Goal: Contribute content: Add original content to the website for others to see

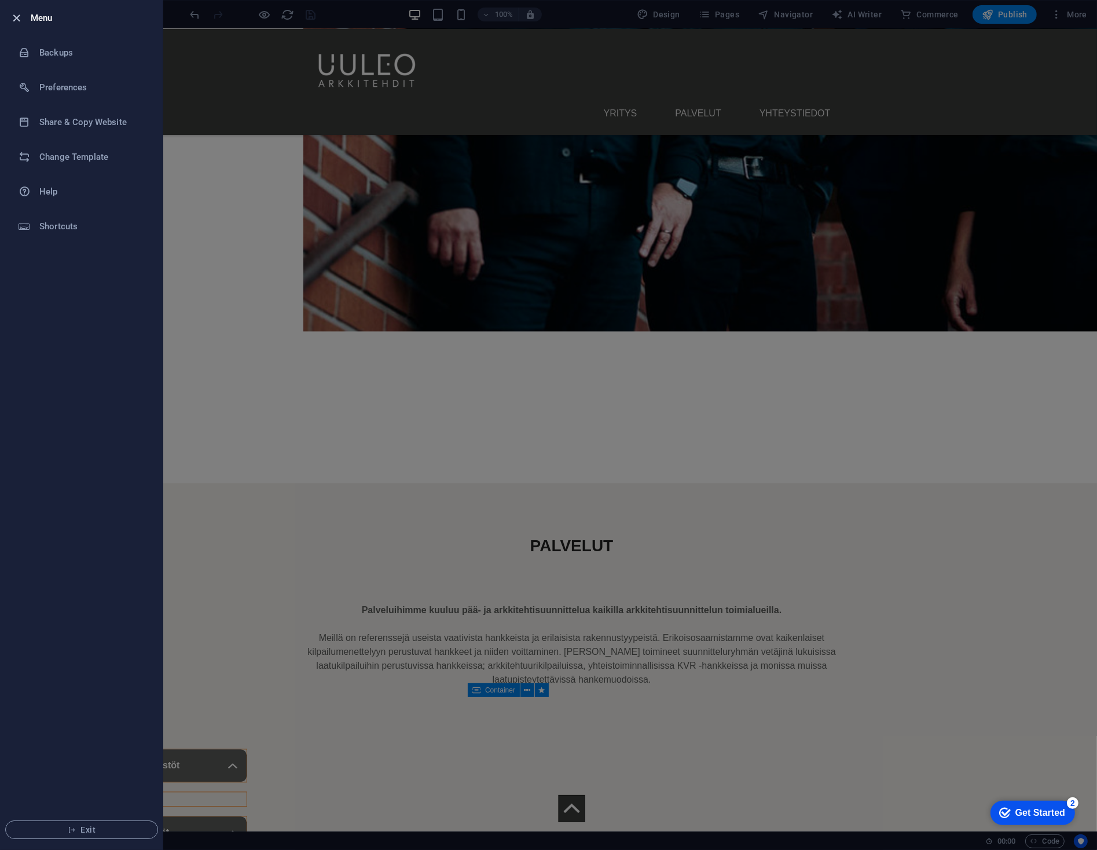
click at [17, 20] on icon "button" at bounding box center [16, 18] width 13 height 13
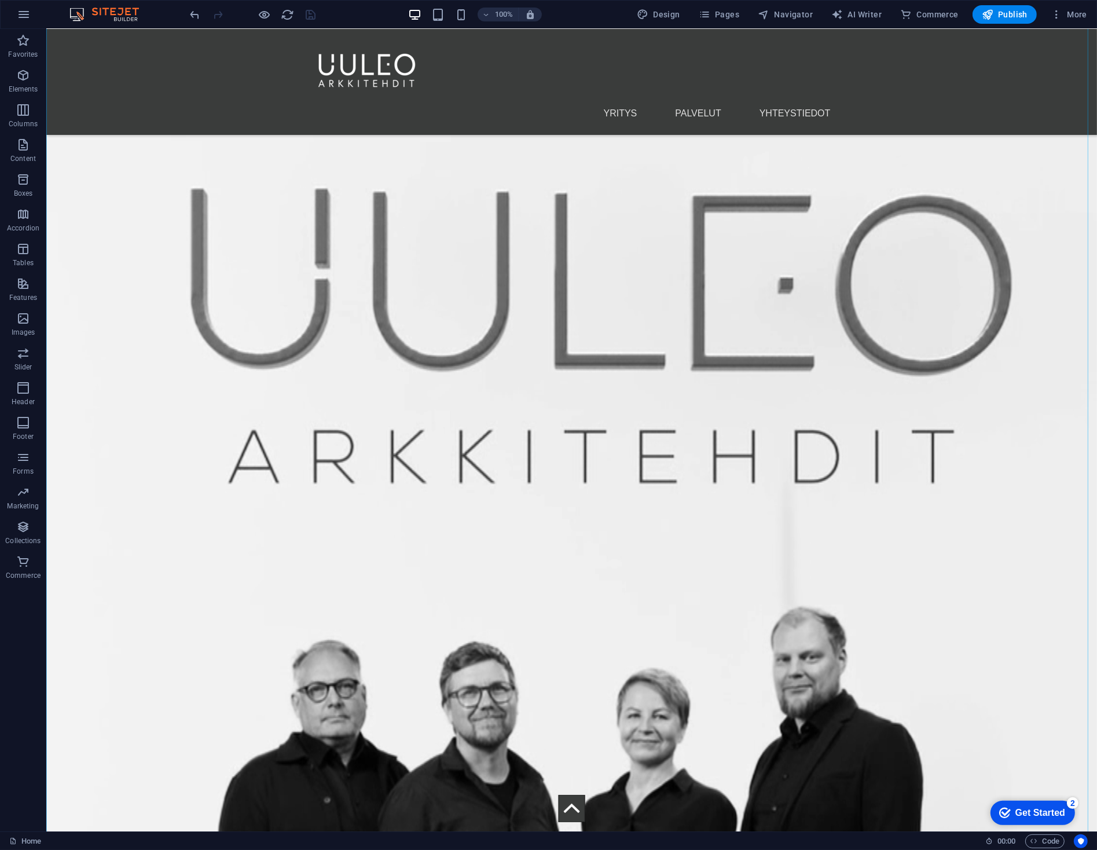
scroll to position [174, 0]
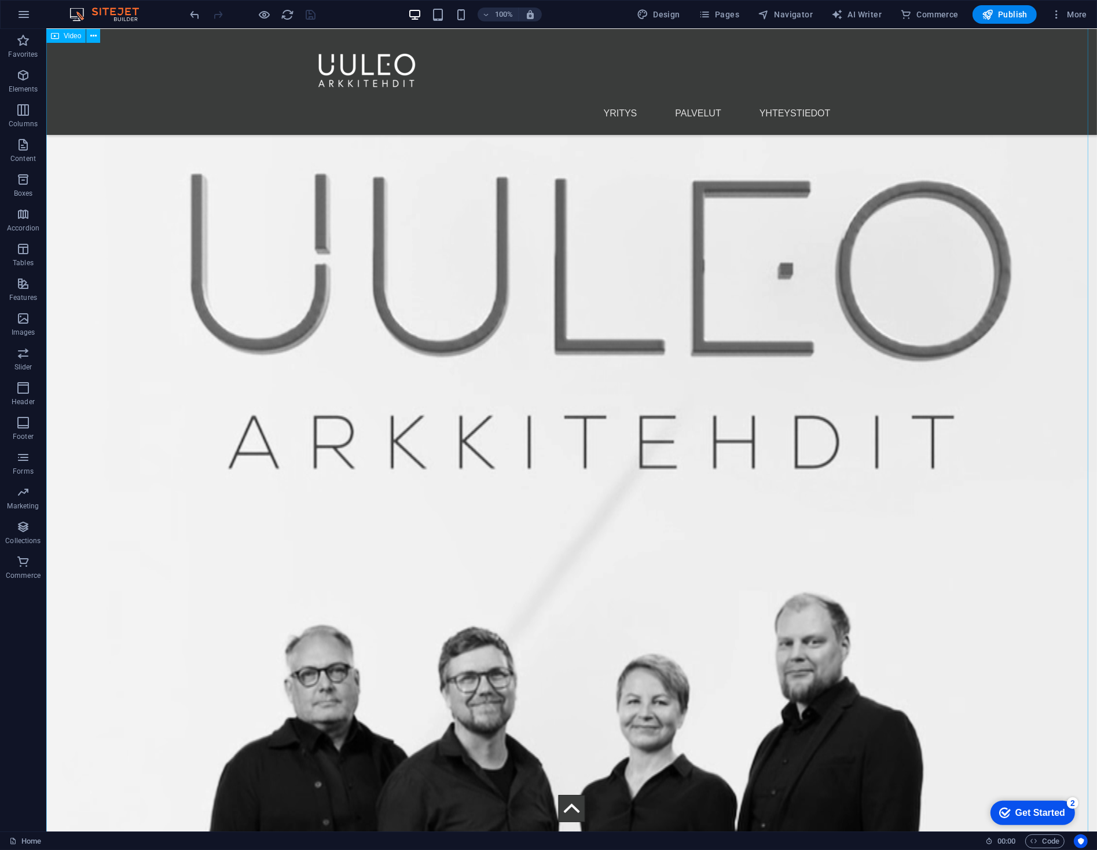
click at [353, 409] on figure at bounding box center [571, 682] width 1051 height 1654
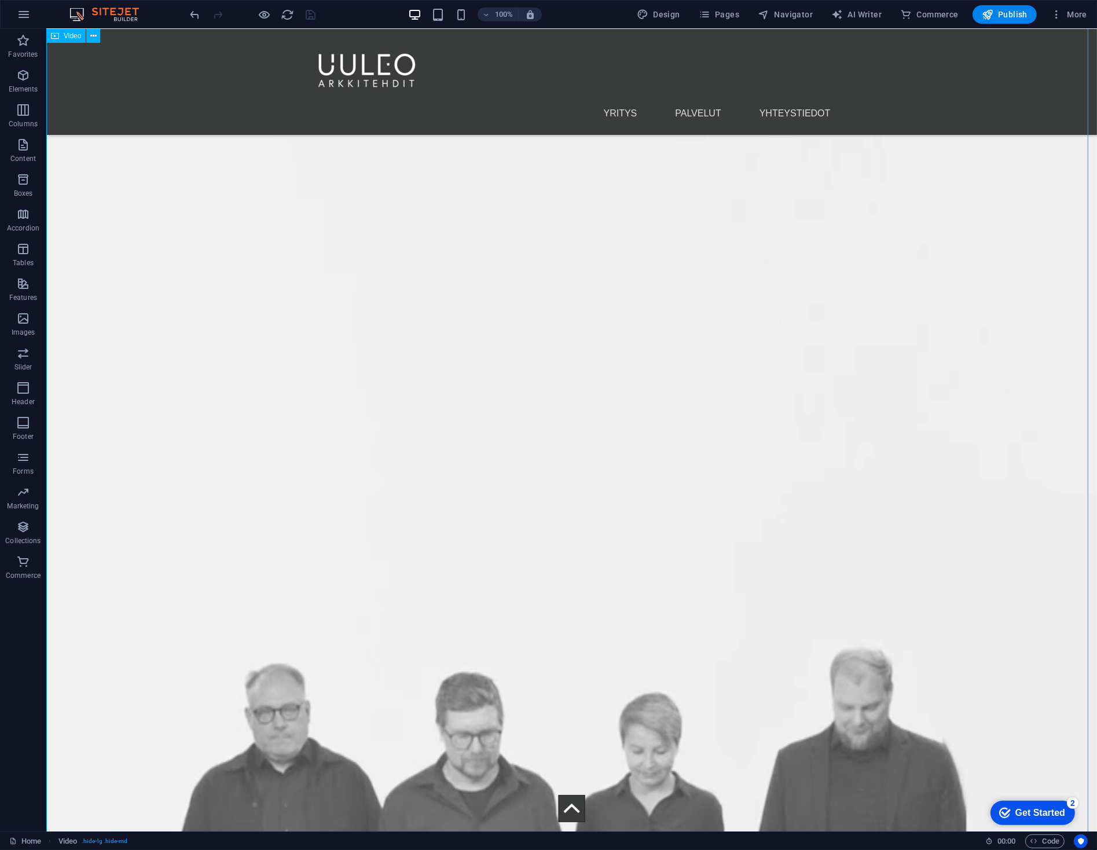
select select "%"
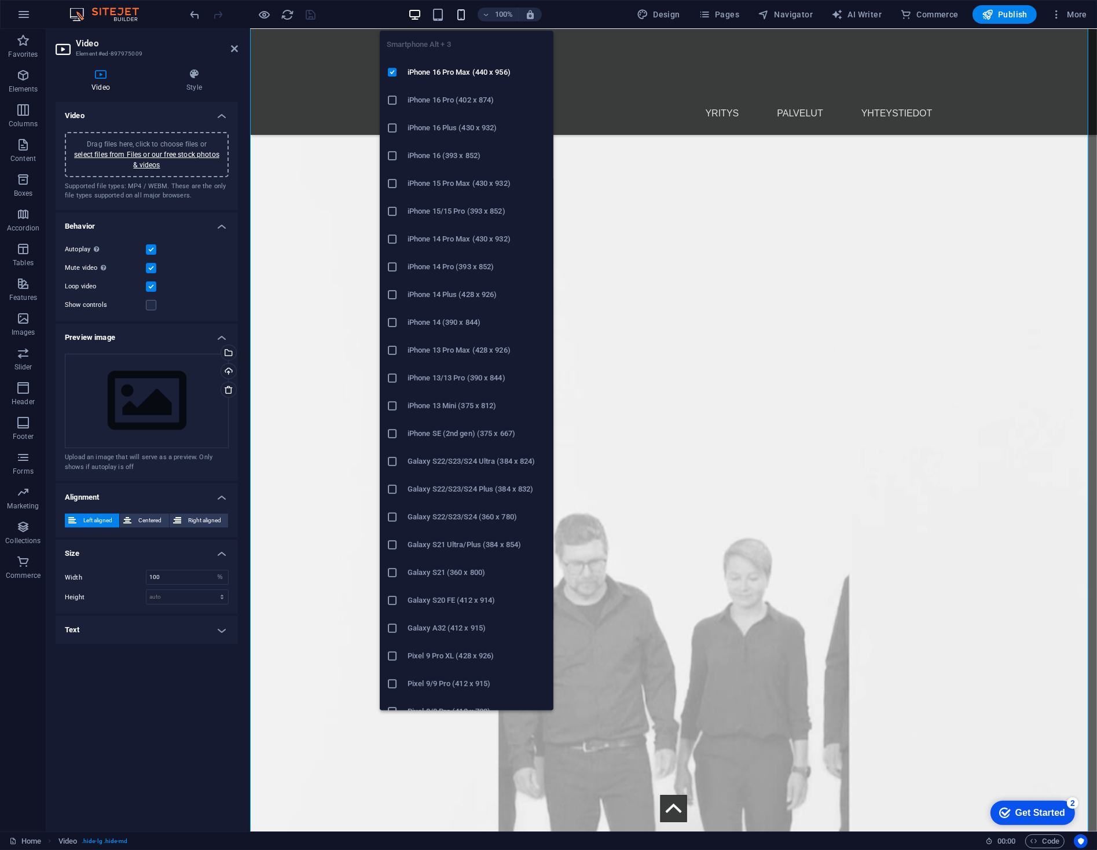
click at [460, 12] on icon "button" at bounding box center [460, 14] width 13 height 13
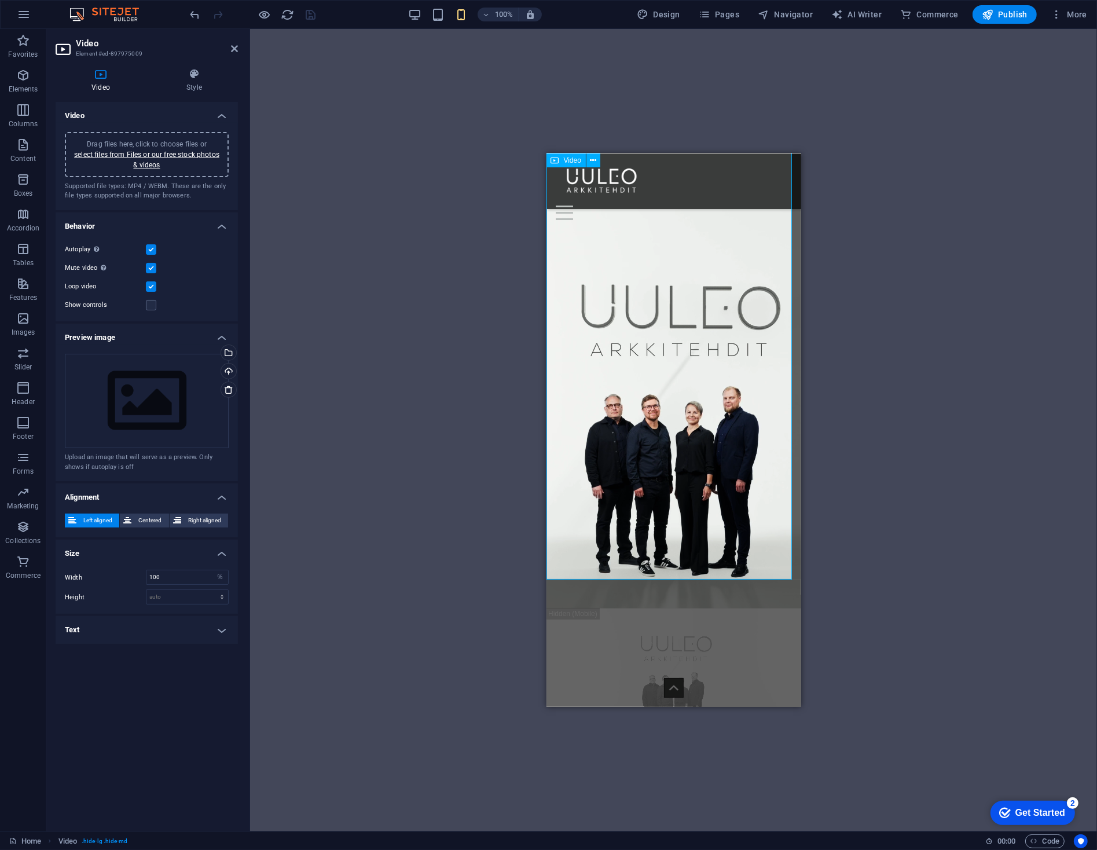
scroll to position [0, 0]
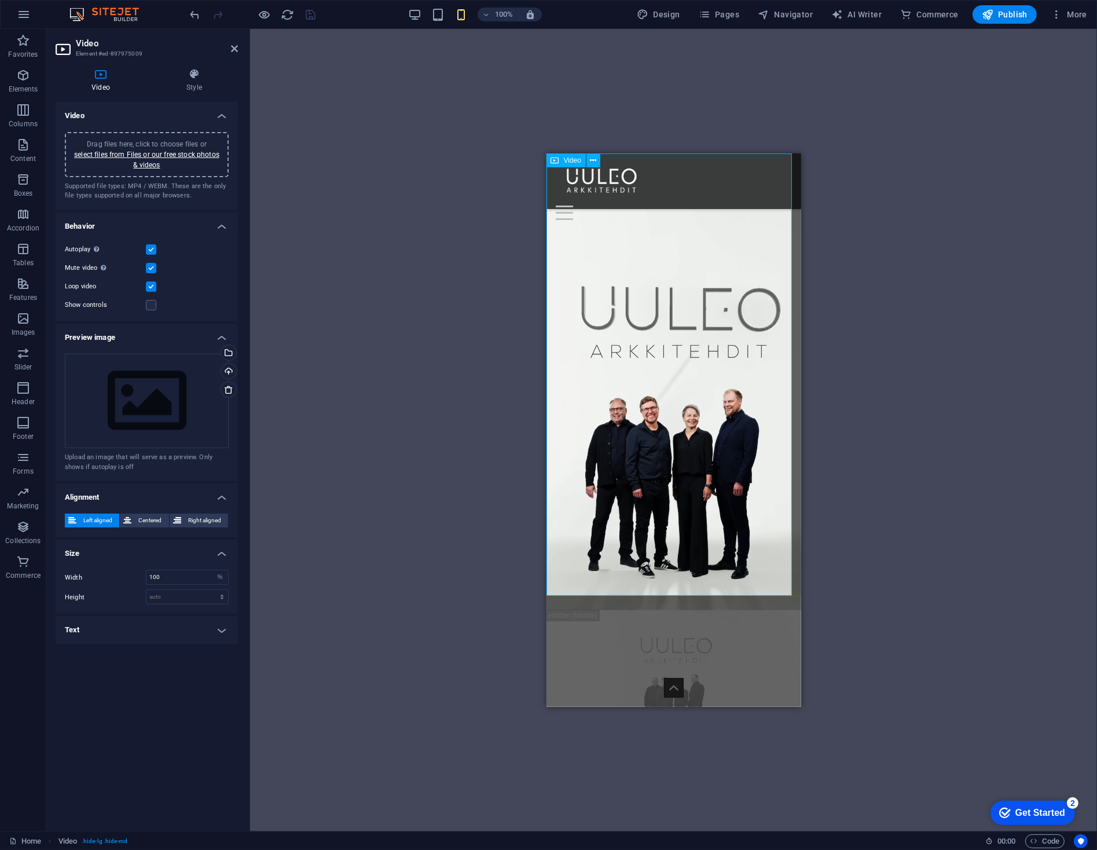
click at [618, 365] on figure at bounding box center [673, 381] width 255 height 456
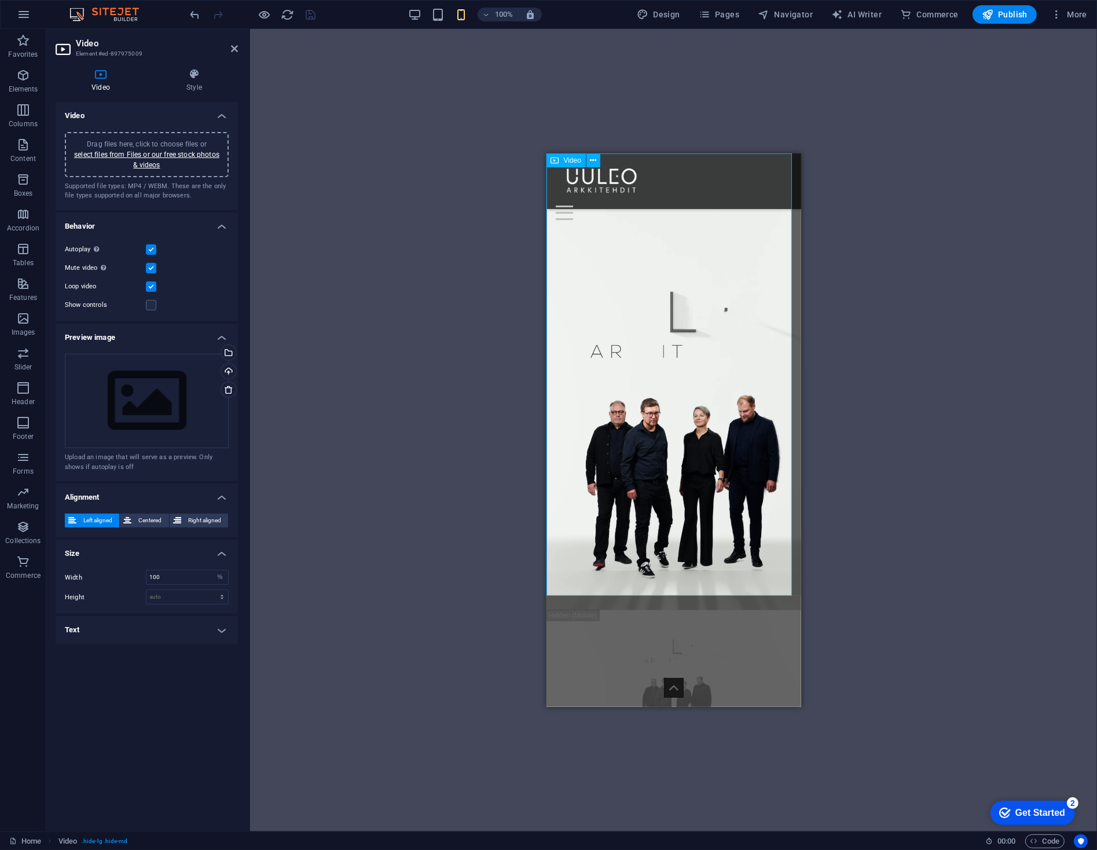
click at [618, 365] on figure at bounding box center [673, 381] width 255 height 456
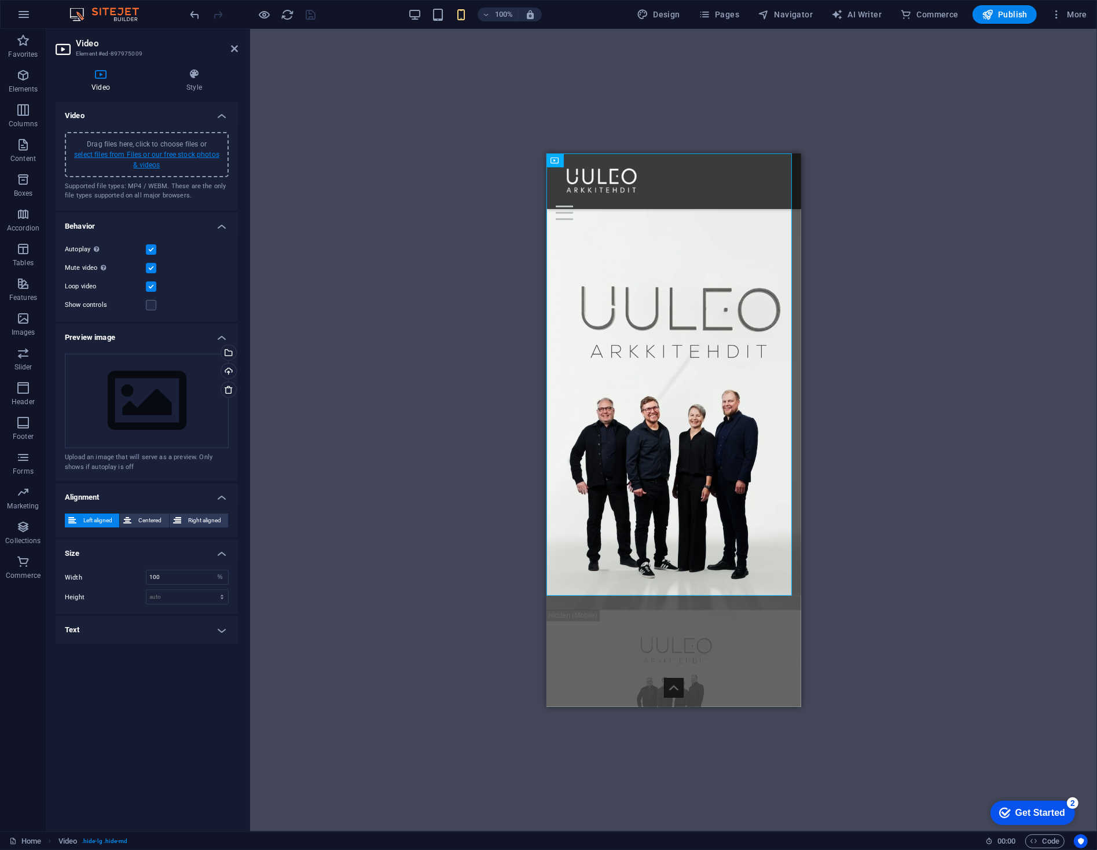
click at [142, 154] on link "select files from Files or our free stock photos & videos" at bounding box center [146, 160] width 145 height 19
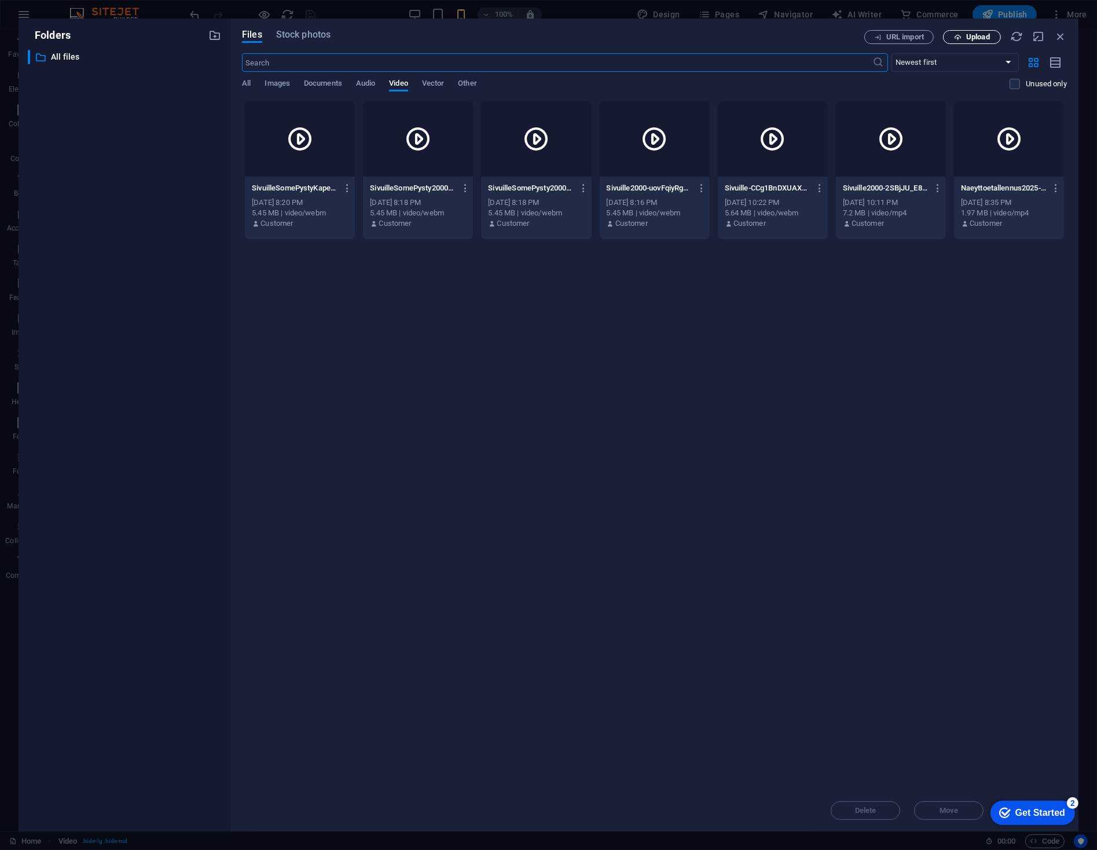
click at [975, 39] on span "Upload" at bounding box center [978, 37] width 24 height 7
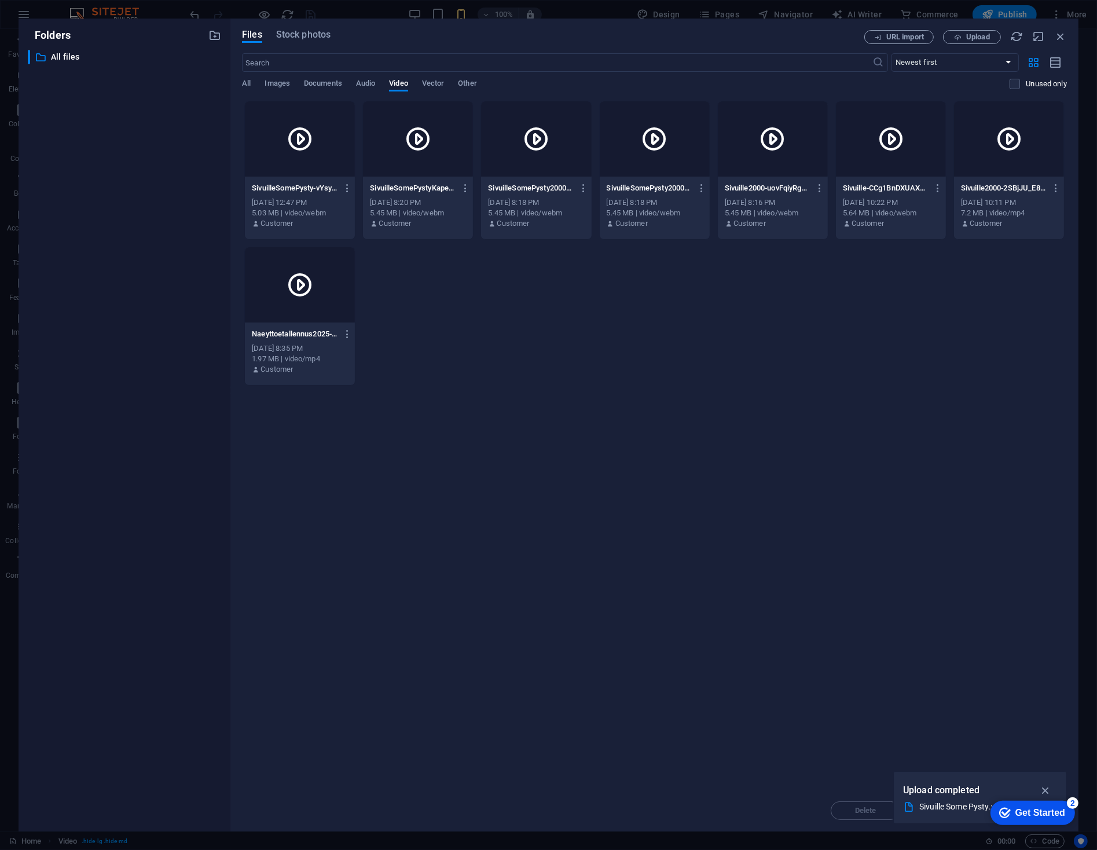
click at [313, 138] on icon at bounding box center [300, 139] width 28 height 28
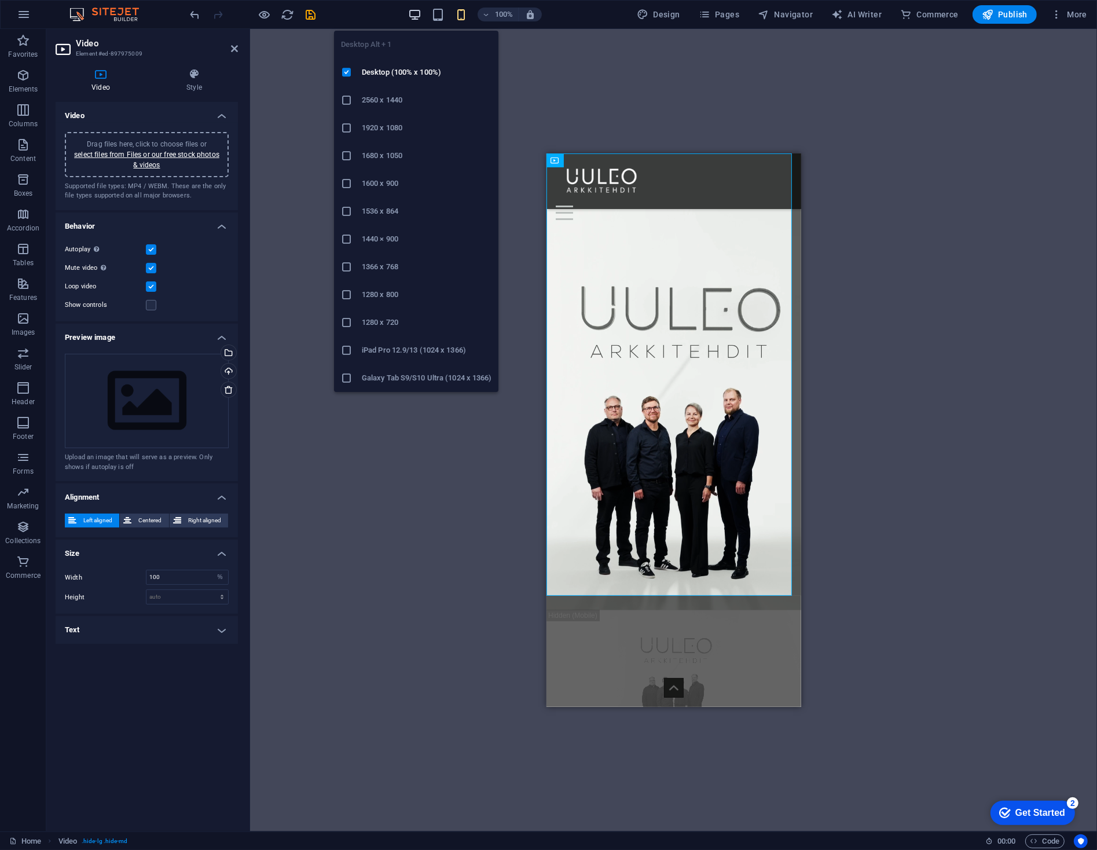
click at [414, 17] on icon "button" at bounding box center [414, 14] width 13 height 13
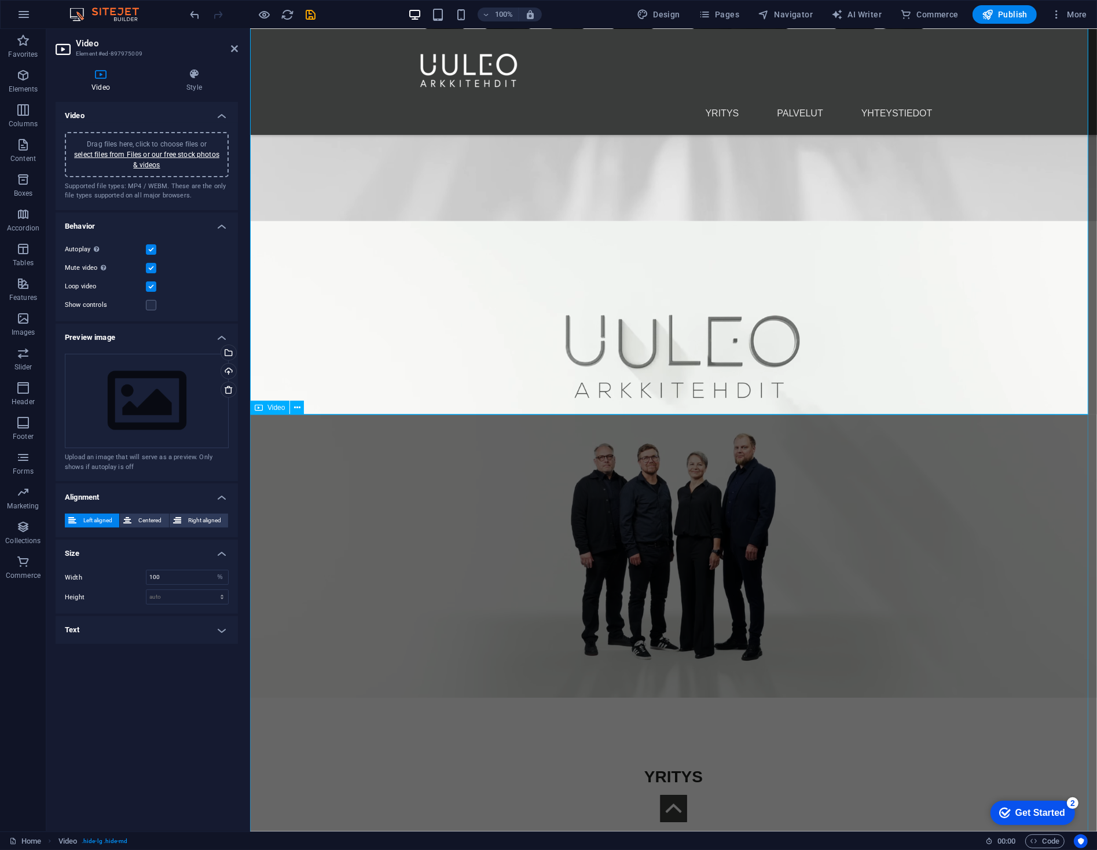
scroll to position [1158, 0]
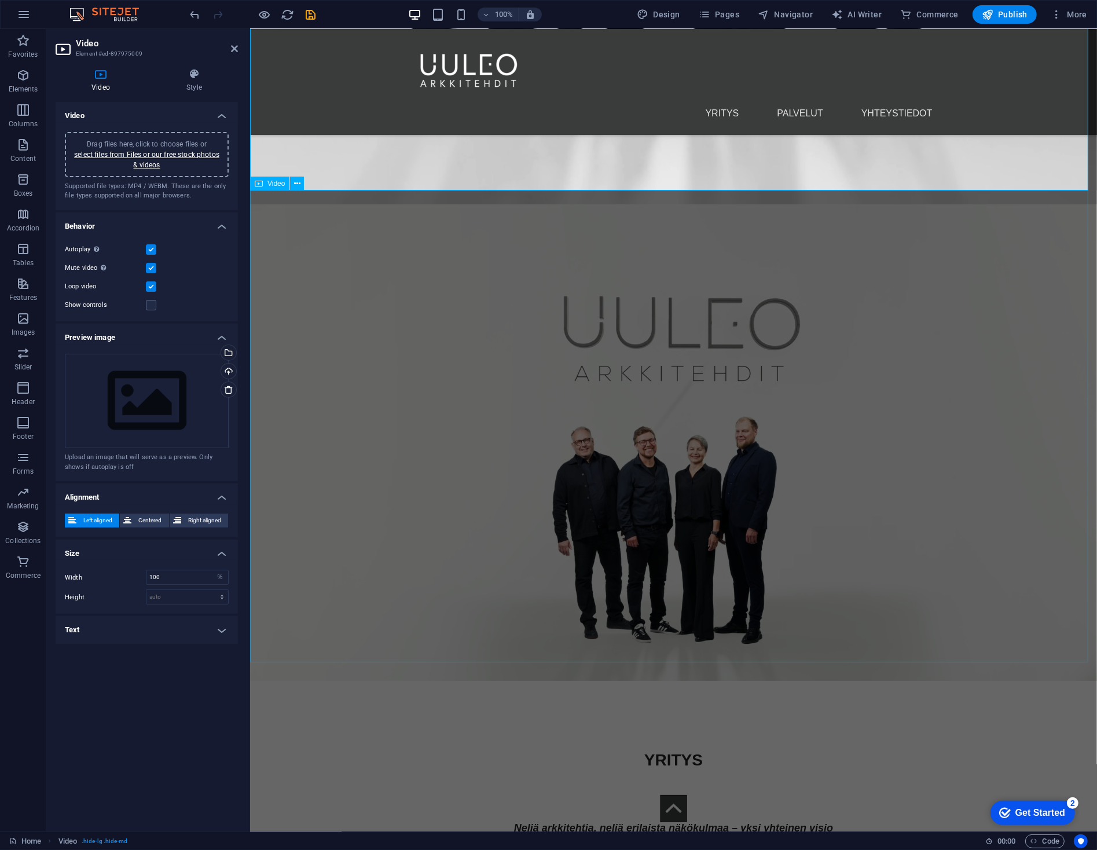
click at [520, 437] on figure at bounding box center [673, 442] width 847 height 476
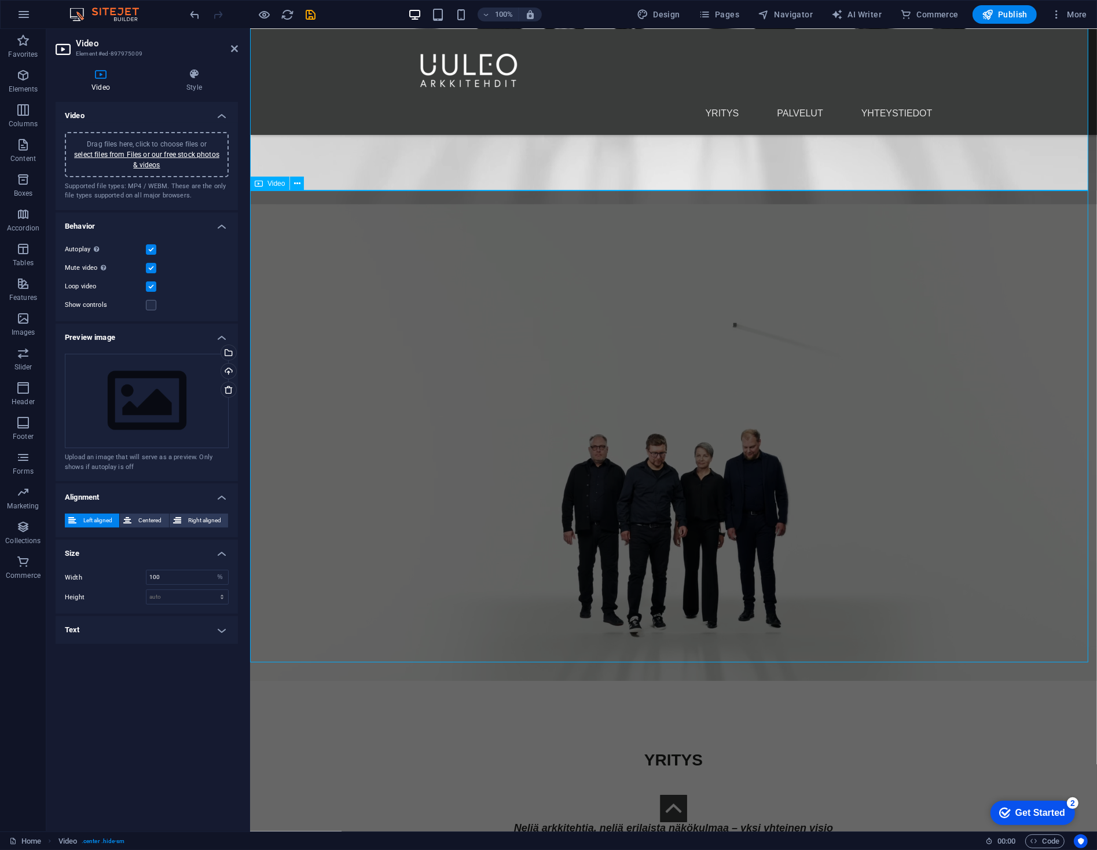
select select "%"
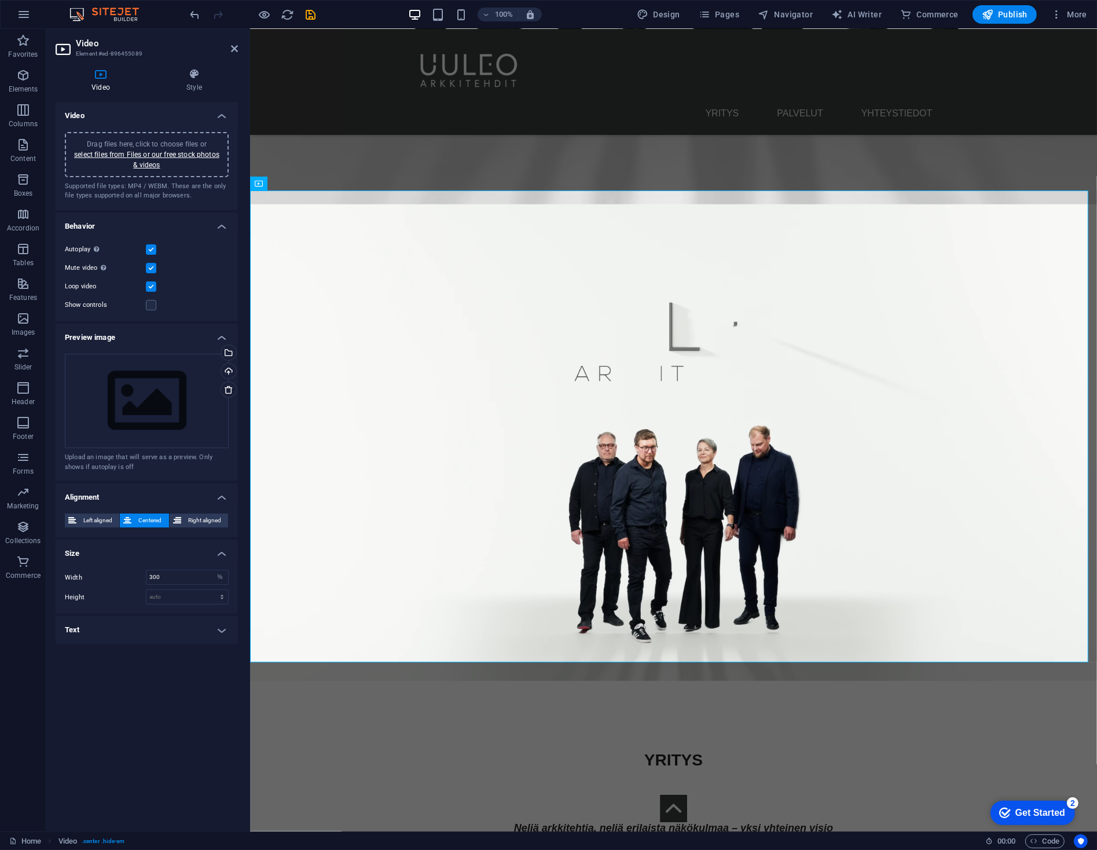
click at [156, 159] on div "Drag files here, click to choose files or select files from Files or our free s…" at bounding box center [147, 154] width 150 height 31
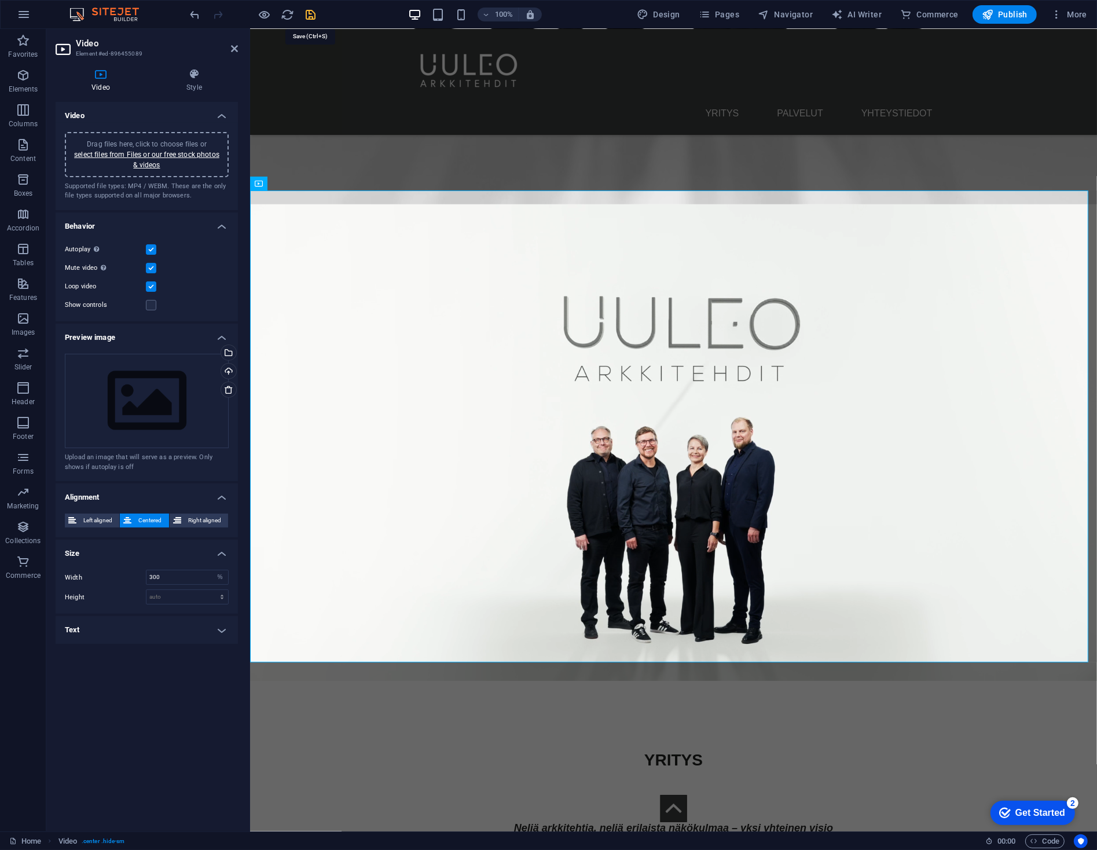
click at [315, 13] on icon "save" at bounding box center [310, 14] width 13 height 13
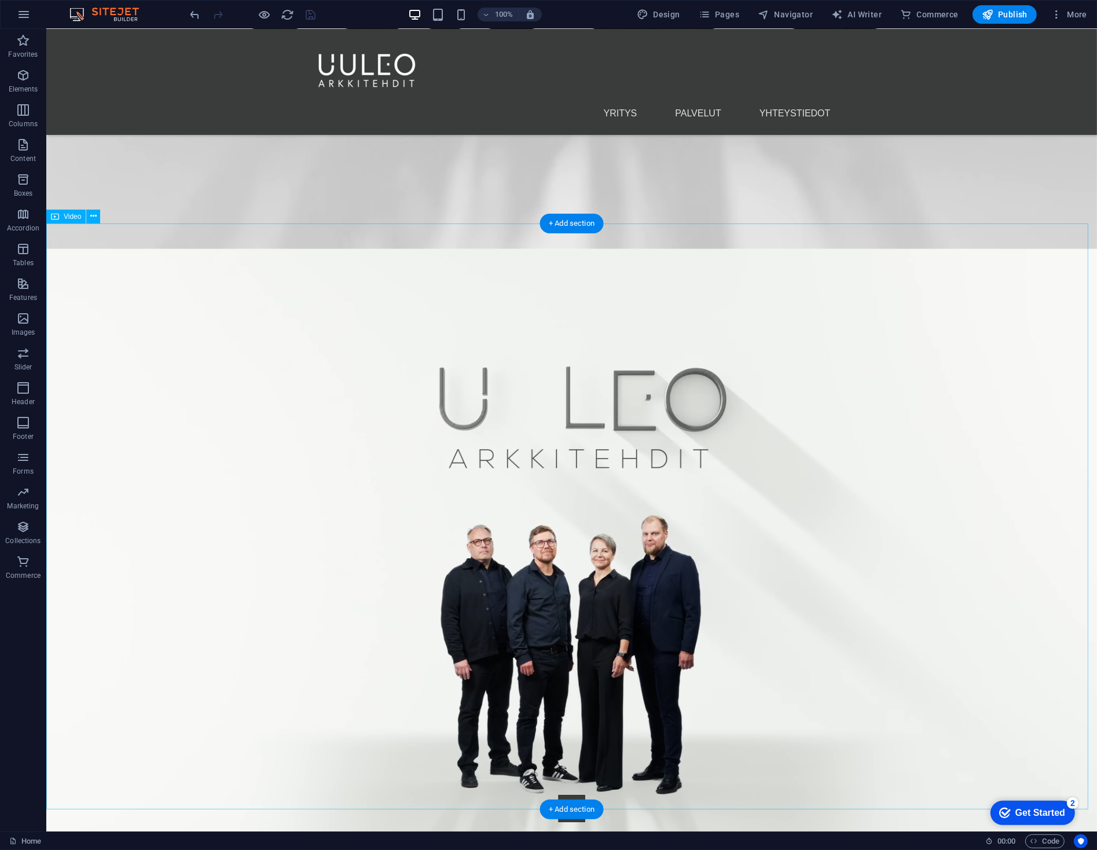
scroll to position [1447, 0]
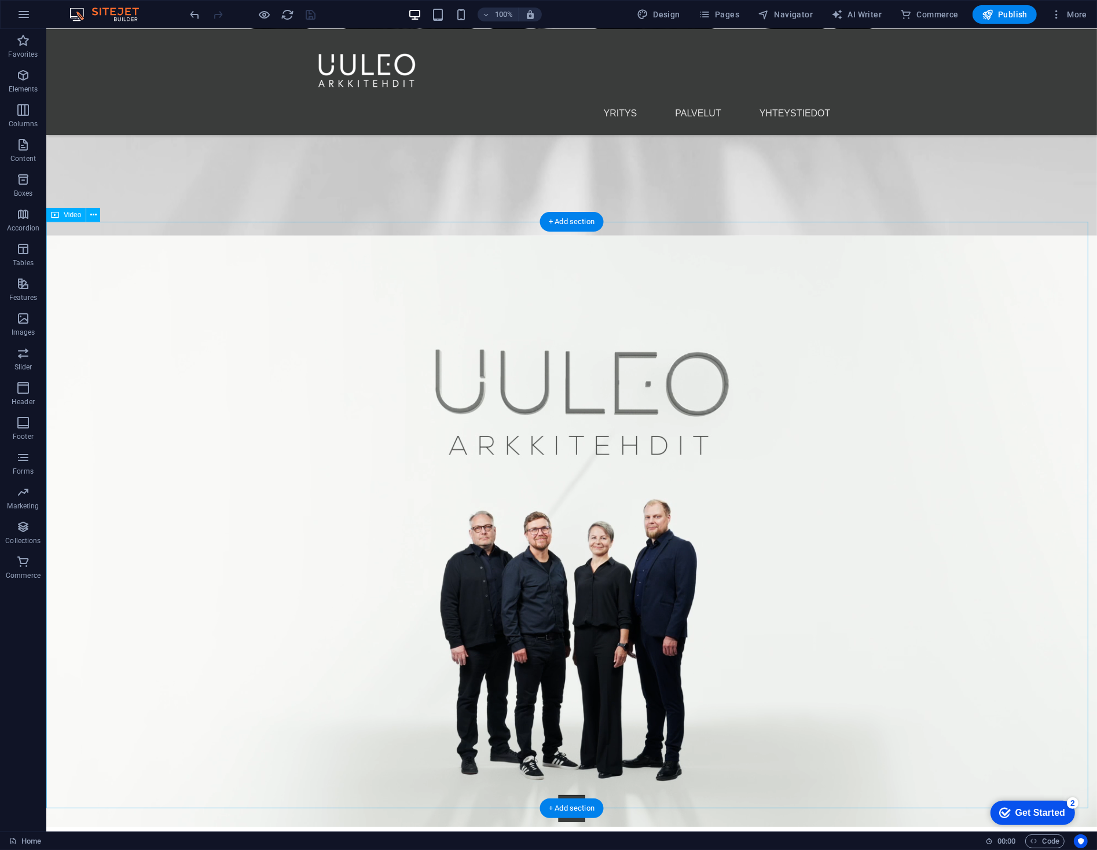
click at [312, 416] on figure at bounding box center [571, 531] width 1051 height 591
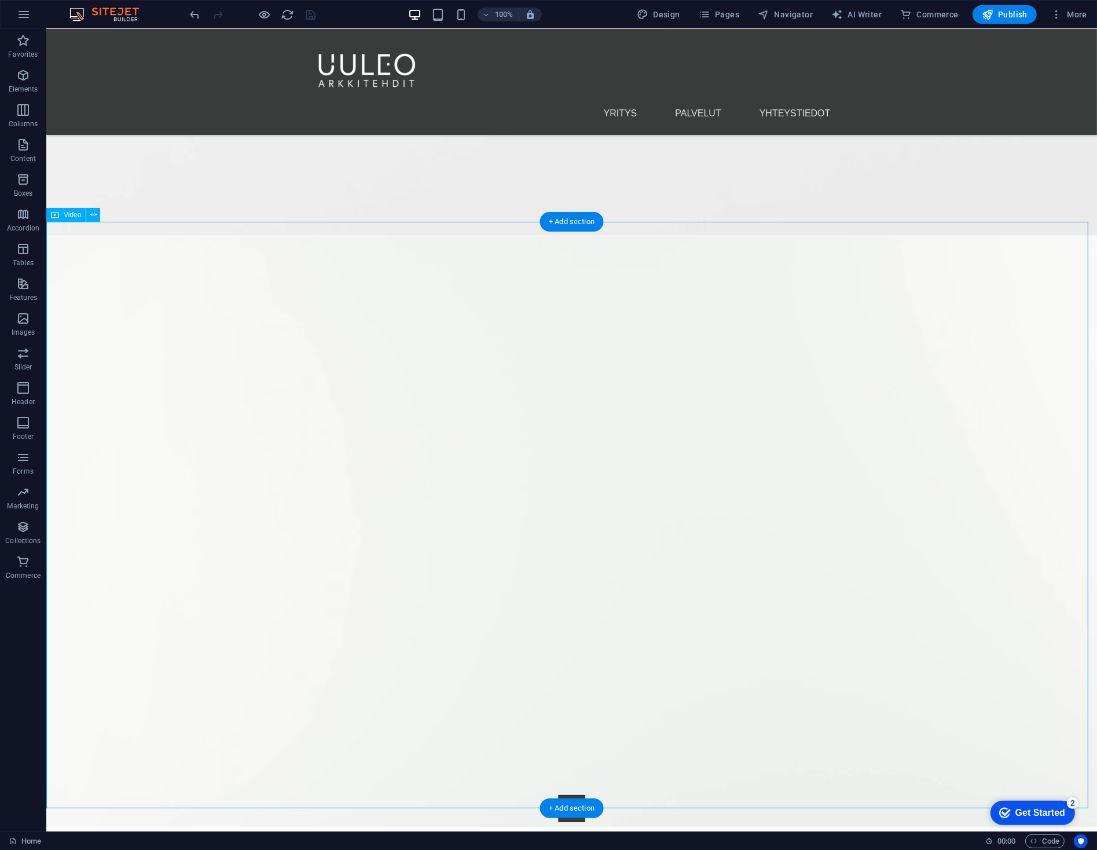
select select "%"
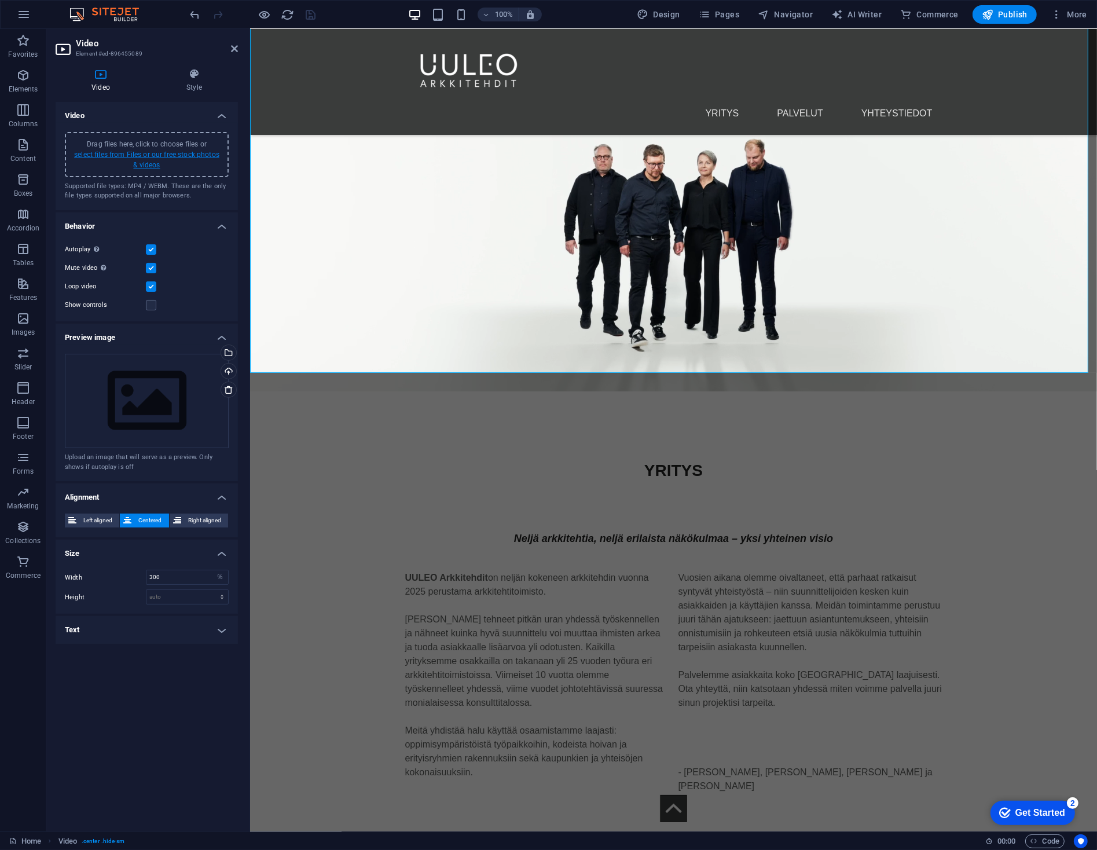
click at [166, 157] on link "select files from Files or our free stock photos & videos" at bounding box center [146, 160] width 145 height 19
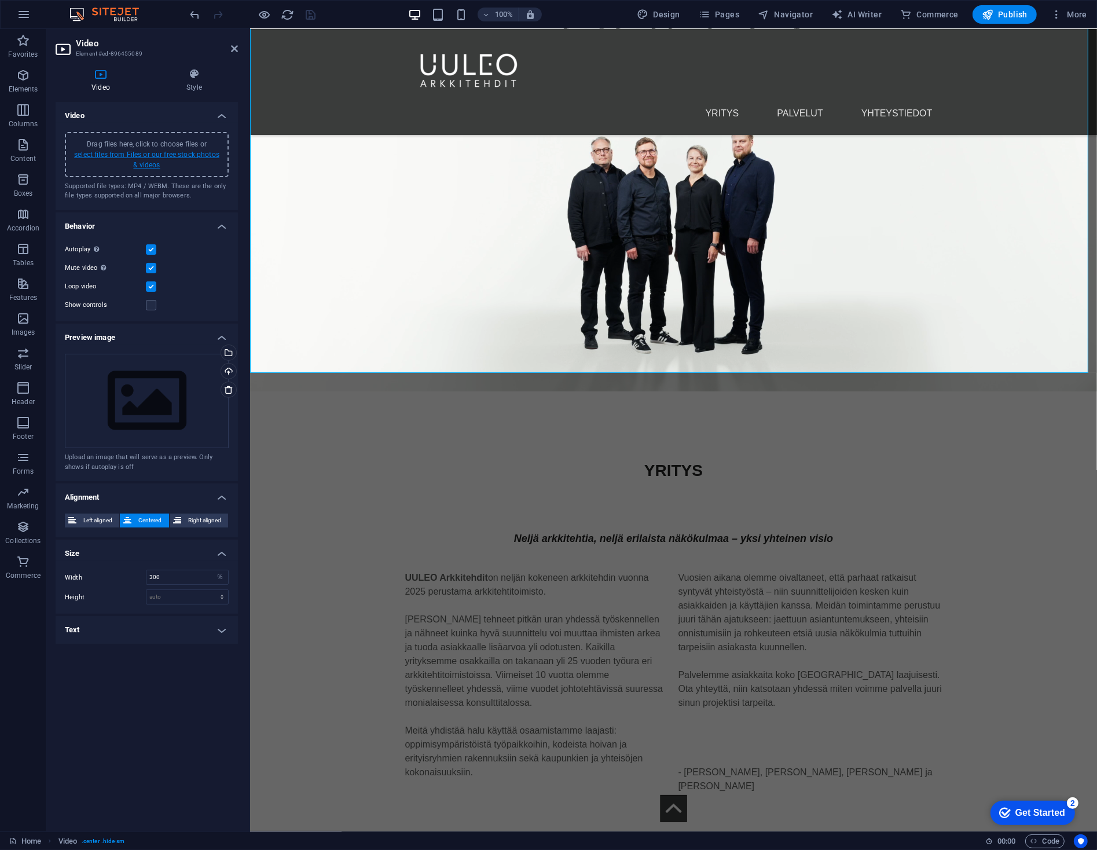
scroll to position [628, 0]
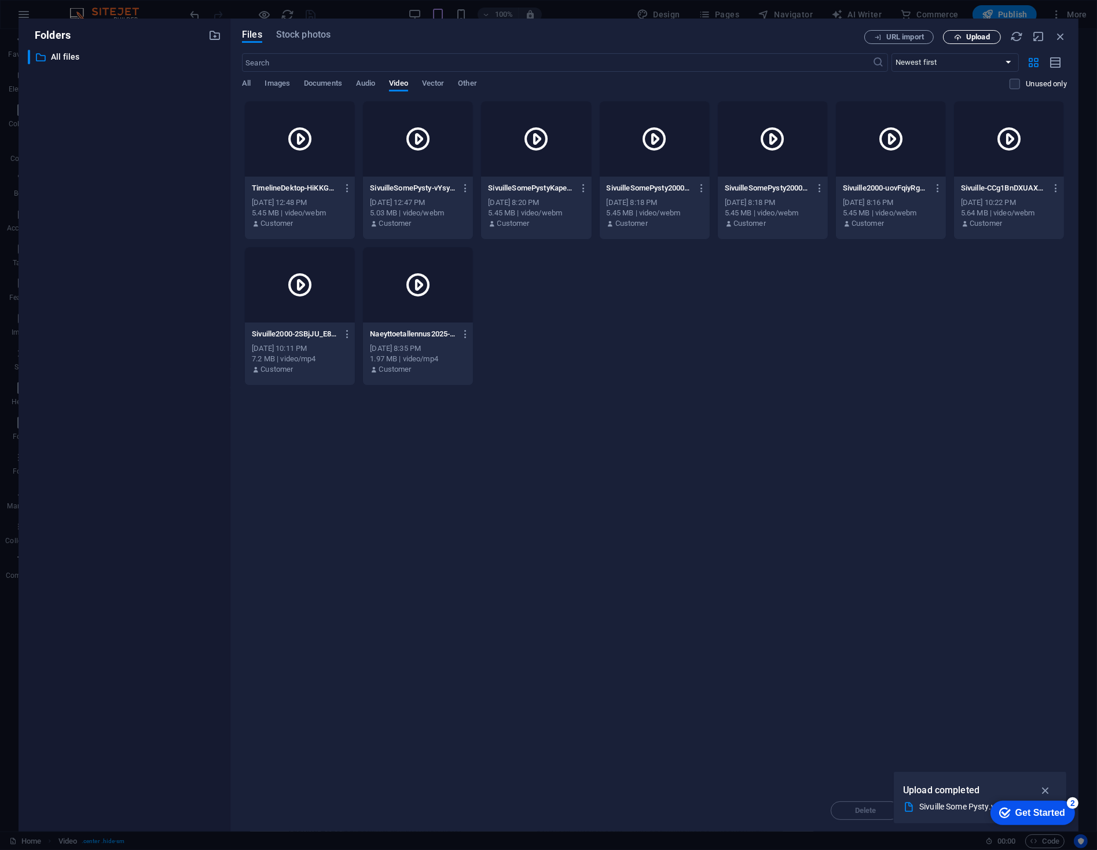
click at [967, 34] on span "Upload" at bounding box center [978, 37] width 24 height 7
click at [463, 188] on icon "button" at bounding box center [465, 188] width 11 height 10
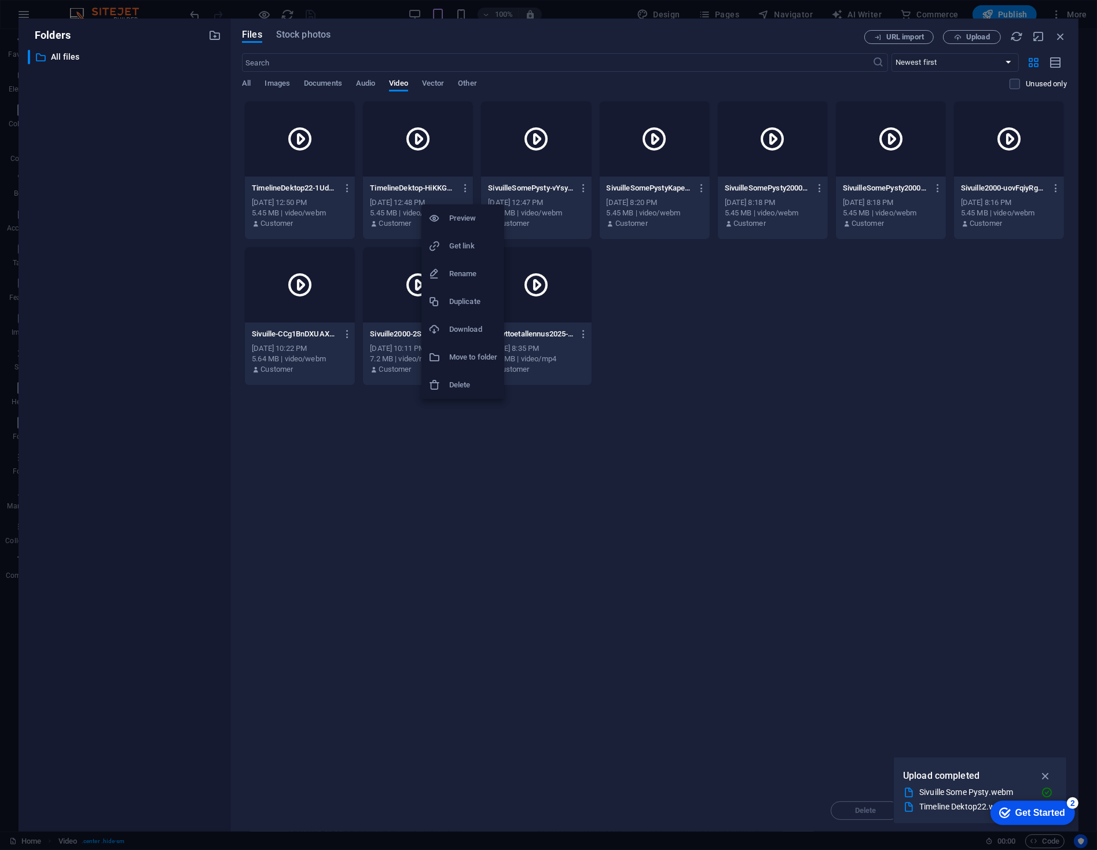
click at [461, 384] on h6 "Delete" at bounding box center [473, 385] width 48 height 14
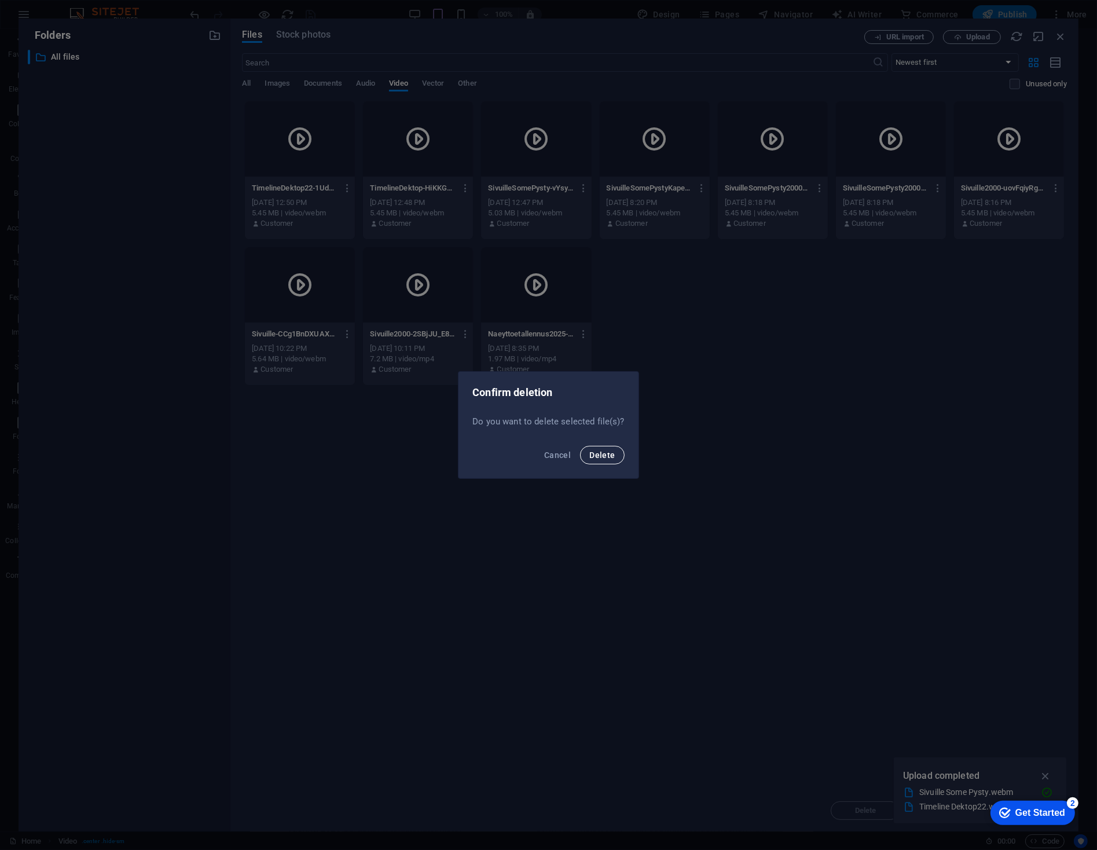
click at [601, 463] on button "Delete" at bounding box center [602, 455] width 44 height 19
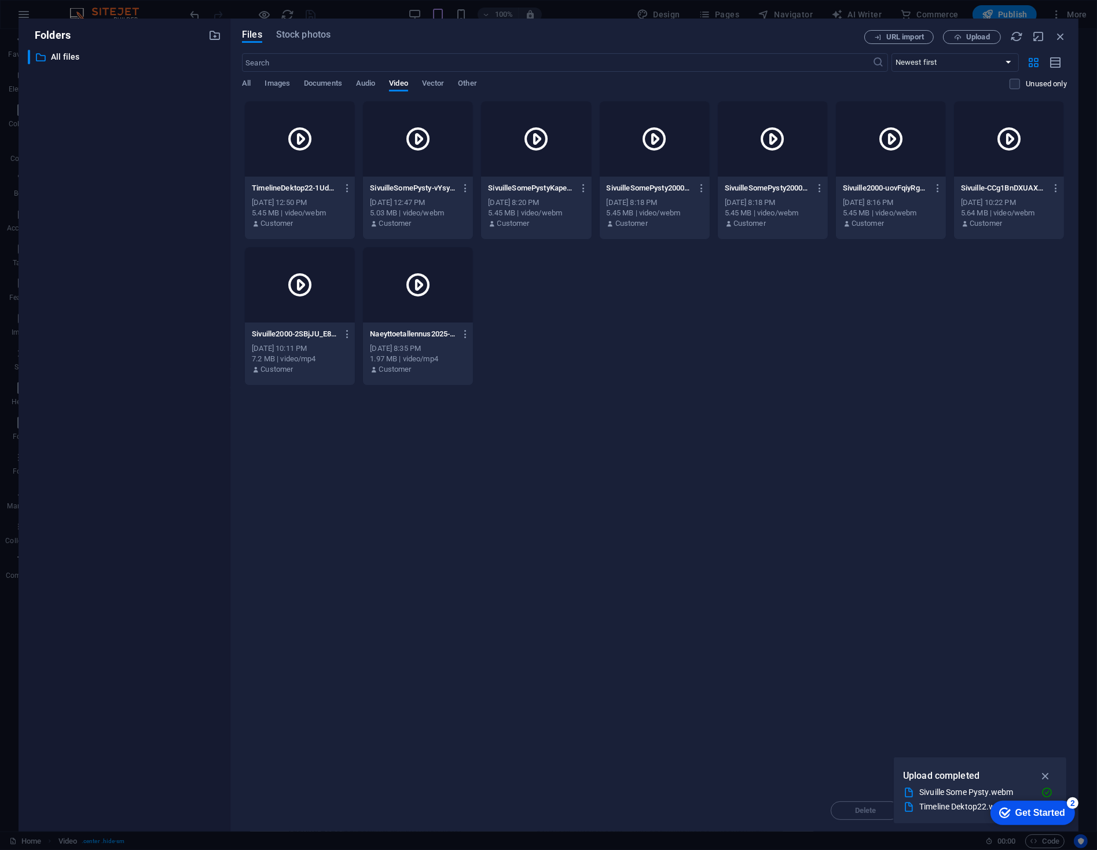
click at [293, 147] on icon at bounding box center [300, 139] width 28 height 28
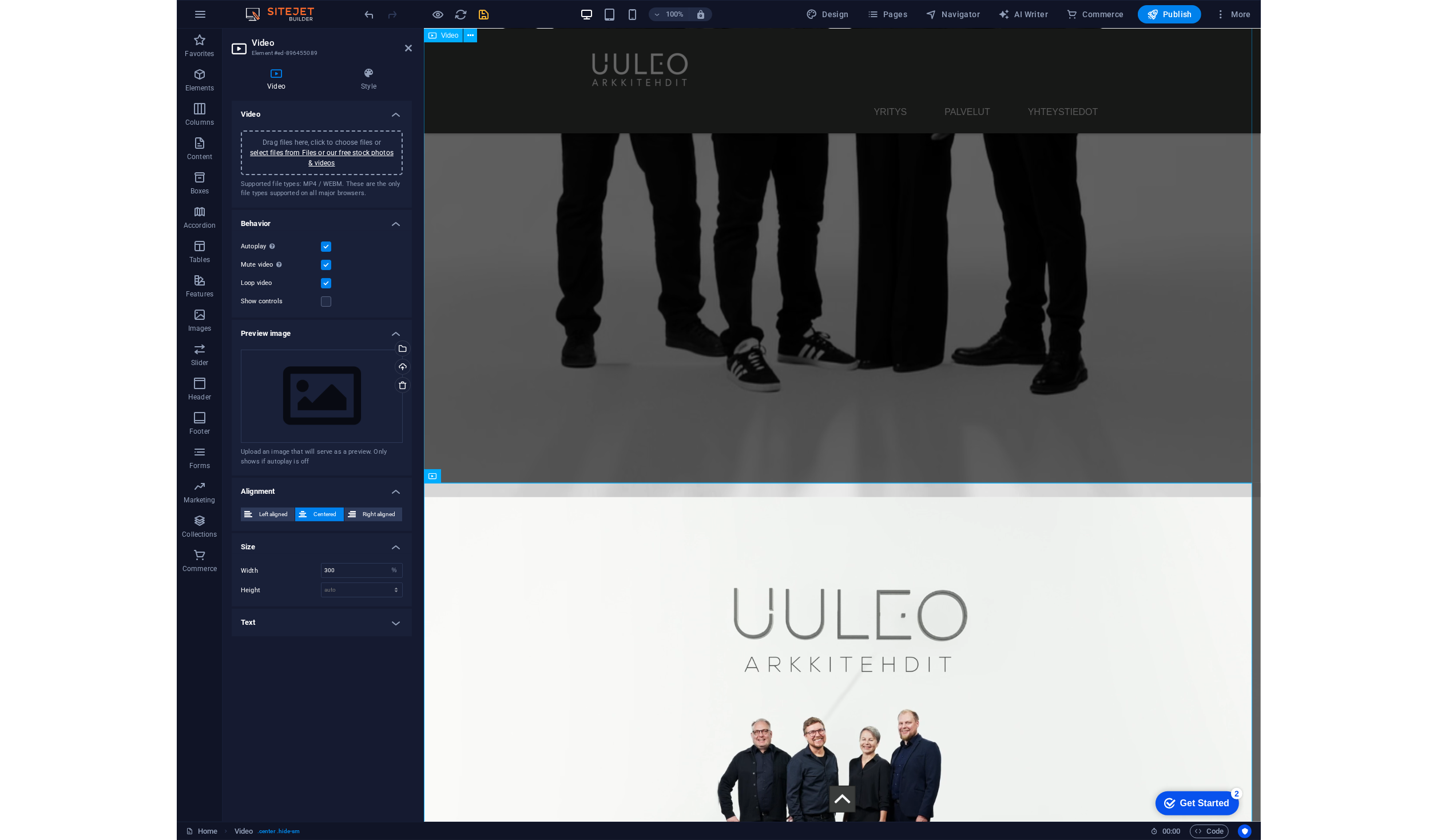
scroll to position [1078, 0]
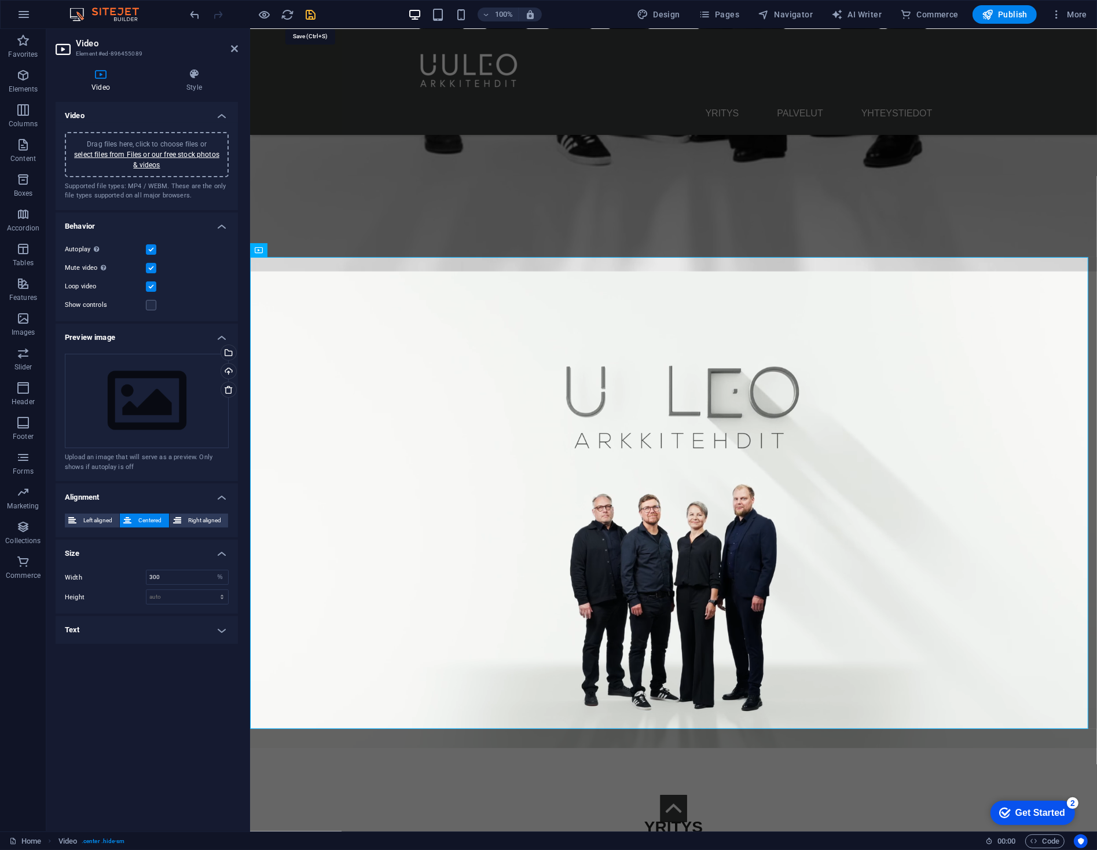
click at [309, 13] on icon "save" at bounding box center [310, 14] width 13 height 13
